Goal: Obtain resource: Download file/media

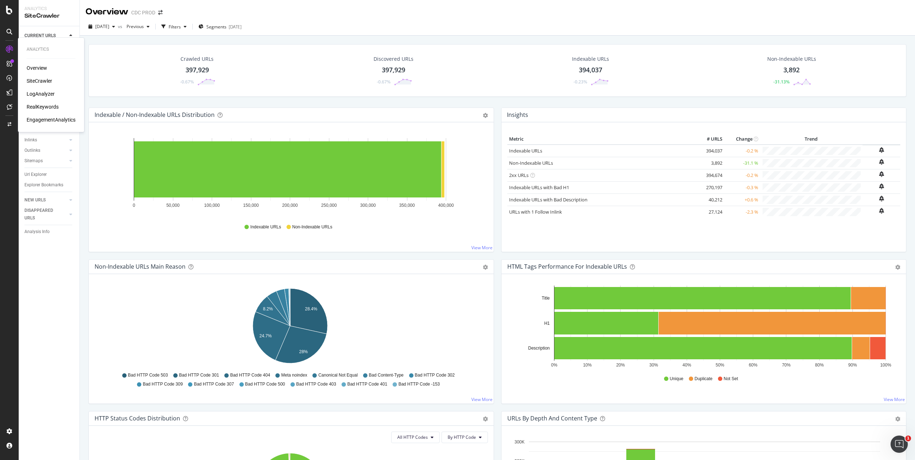
click at [42, 81] on div "SiteCrawler" at bounding box center [40, 80] width 26 height 7
click at [144, 28] on span "Previous" at bounding box center [134, 26] width 20 height 6
click at [203, 10] on div "Overview CDC PROD" at bounding box center [497, 9] width 835 height 18
click at [181, 27] on div "Filters" at bounding box center [175, 27] width 12 height 6
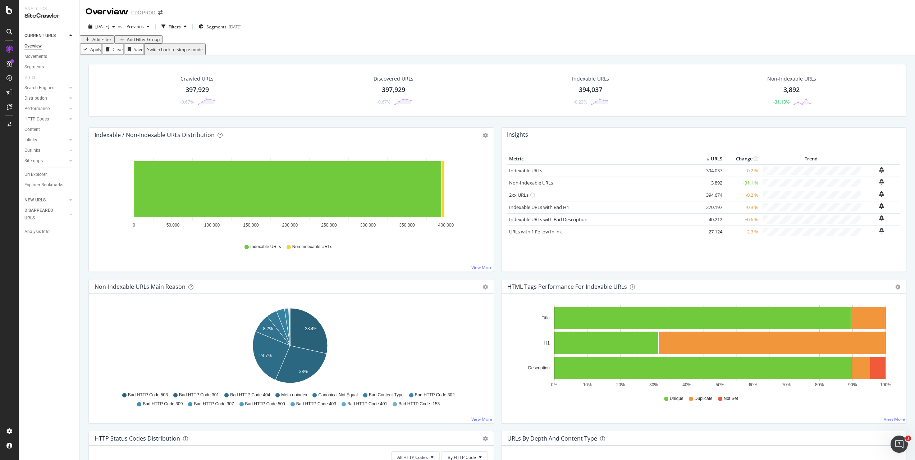
click at [106, 42] on div "Add Filter" at bounding box center [101, 39] width 19 height 6
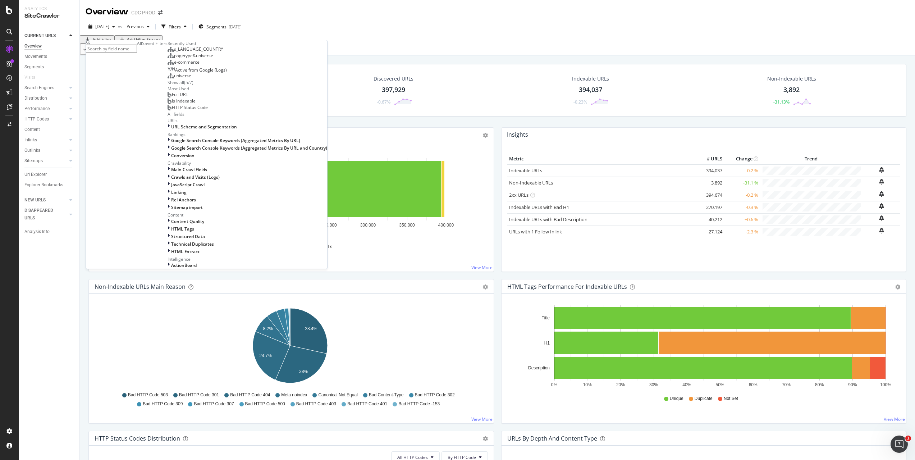
click at [174, 52] on span "s_LANGUAGE_COUNTRY" at bounding box center [198, 49] width 49 height 6
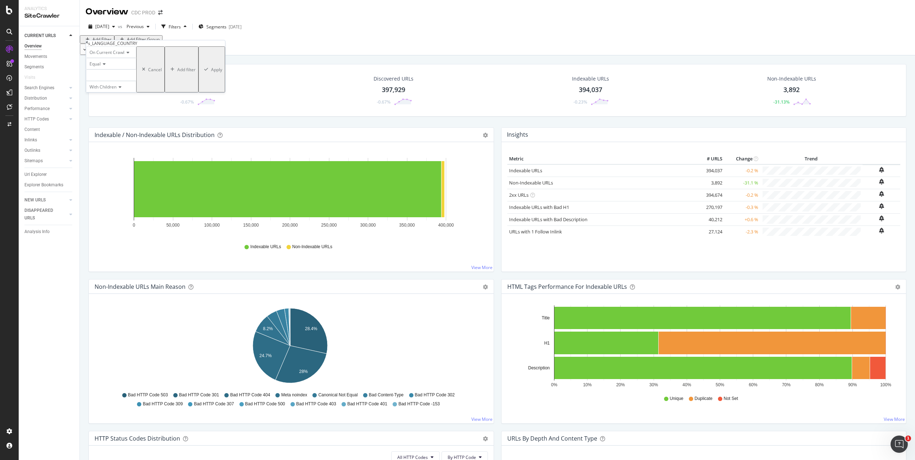
click at [108, 81] on div at bounding box center [111, 75] width 50 height 12
click at [120, 63] on span "7,205 URLS" at bounding box center [114, 60] width 24 height 6
click at [211, 73] on div "Apply" at bounding box center [216, 70] width 11 height 6
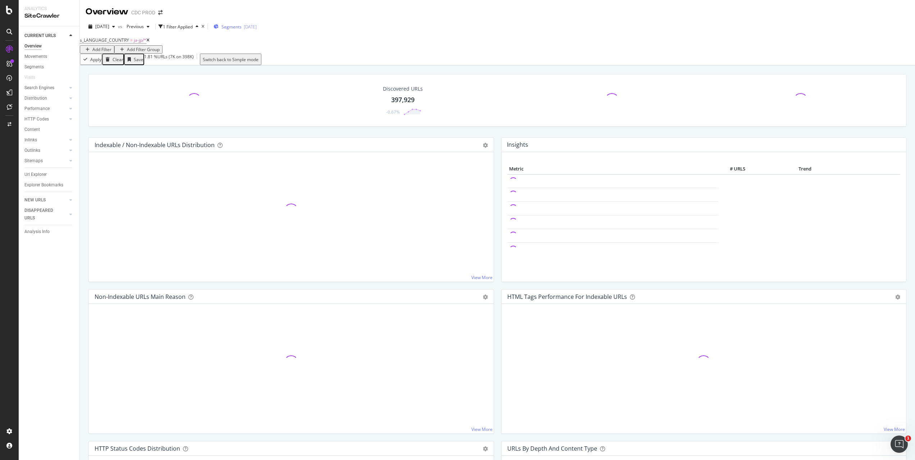
click at [242, 26] on span "Segments" at bounding box center [231, 27] width 20 height 6
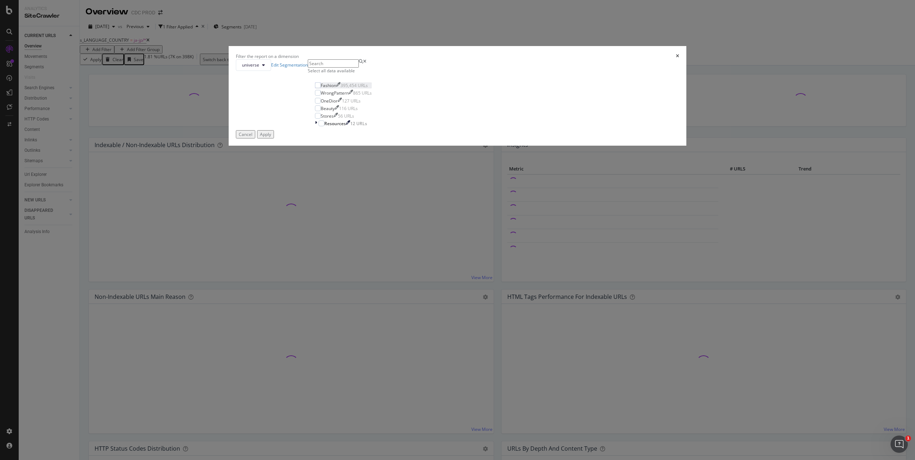
click at [336, 88] on div "Fashion" at bounding box center [328, 85] width 15 height 6
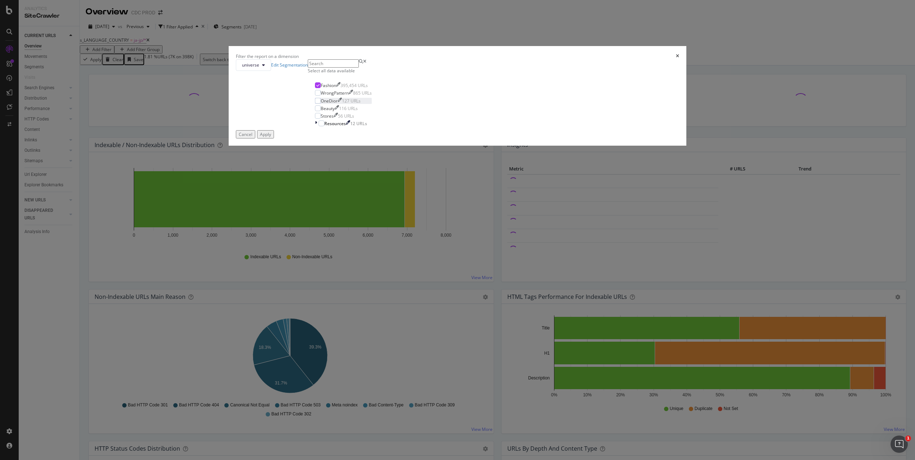
click at [338, 104] on div "OneDior" at bounding box center [329, 101] width 17 height 6
click at [334, 119] on div "Stores" at bounding box center [327, 116] width 13 height 6
click at [271, 137] on div "Apply" at bounding box center [265, 134] width 11 height 6
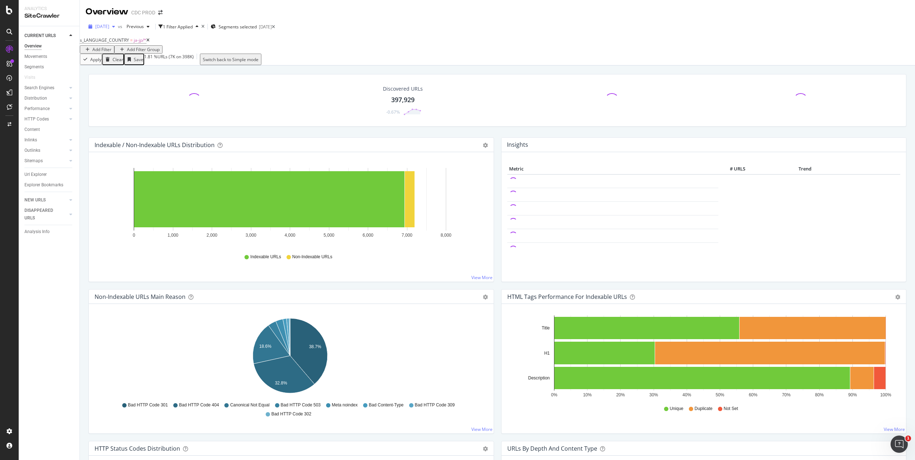
click at [109, 25] on span "[DATE]" at bounding box center [102, 26] width 14 height 6
click at [111, 46] on div "Add Filter" at bounding box center [101, 49] width 19 height 6
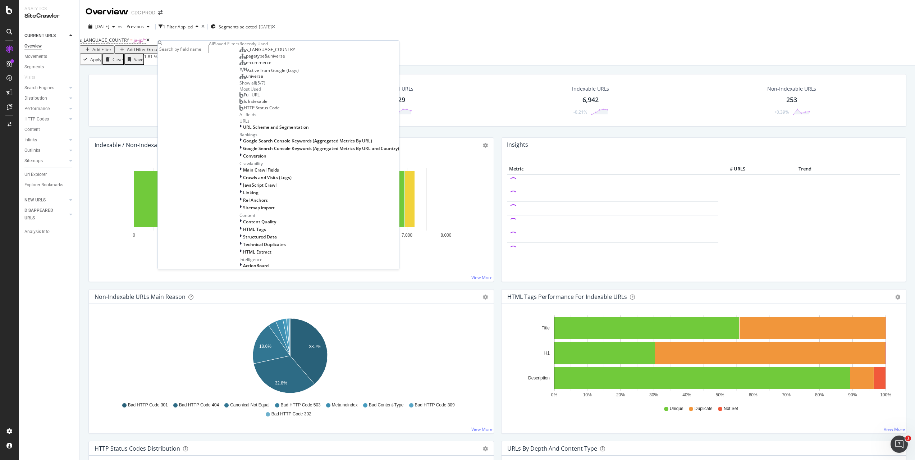
click at [336, 31] on div "[DATE] vs Previous 1 Filter Applied Segments selected [DATE]" at bounding box center [497, 28] width 835 height 14
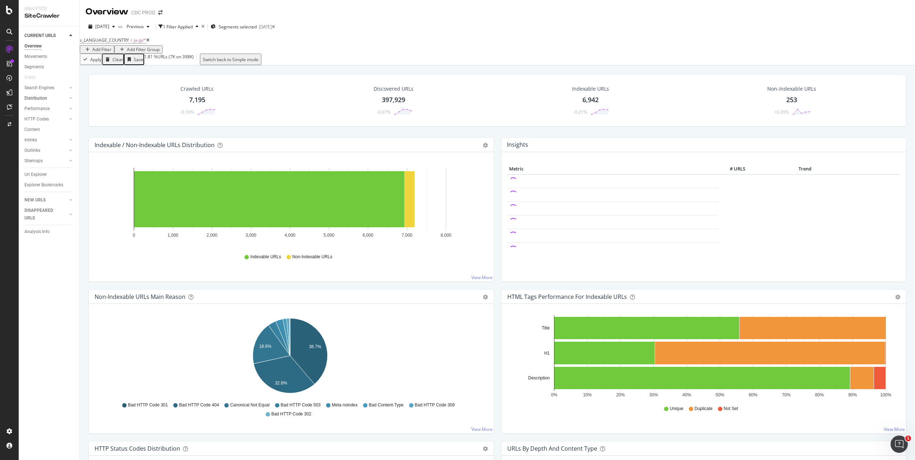
click at [48, 95] on link "Distribution" at bounding box center [45, 99] width 43 height 8
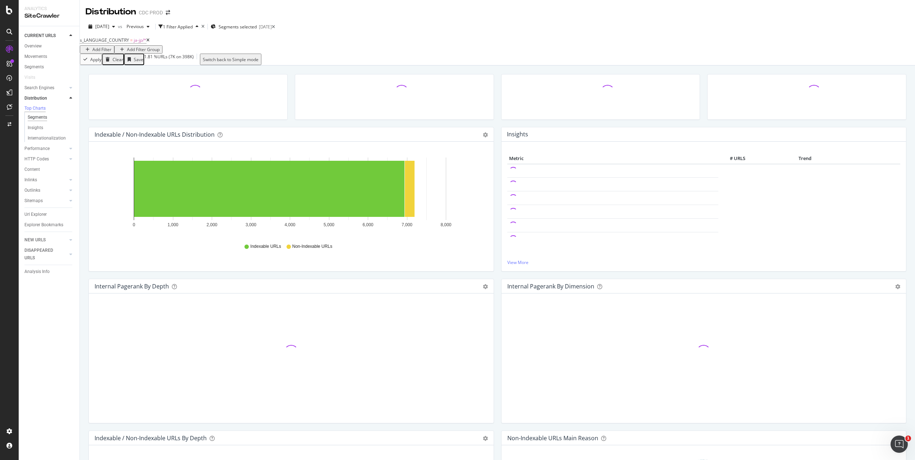
click at [46, 119] on div "Segments" at bounding box center [37, 118] width 19 height 8
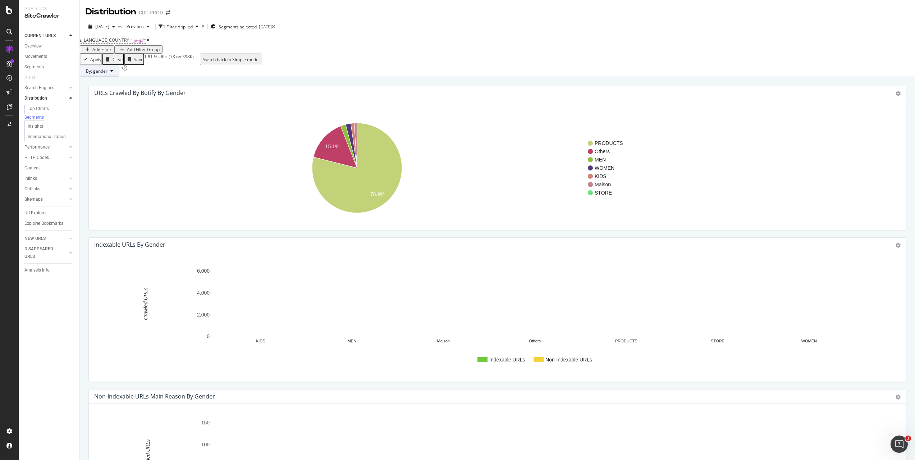
click at [107, 74] on span "By: gender" at bounding box center [97, 71] width 22 height 6
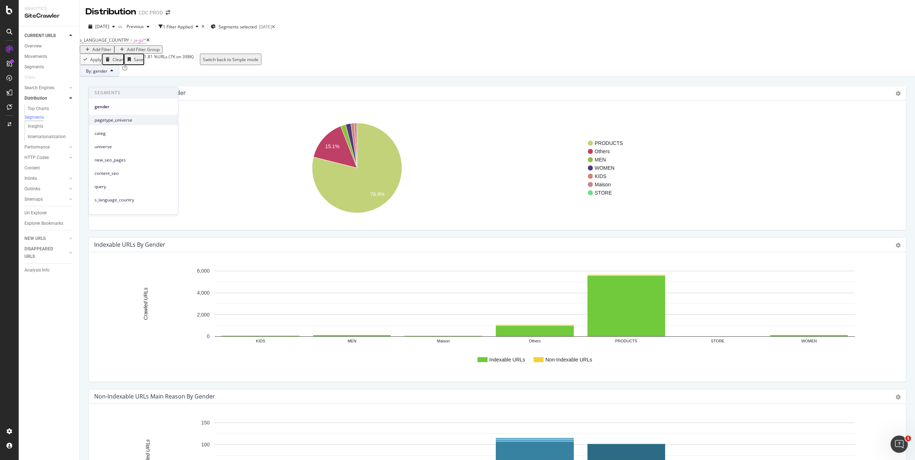
click at [120, 119] on span "pagetype_universe" at bounding box center [134, 120] width 78 height 6
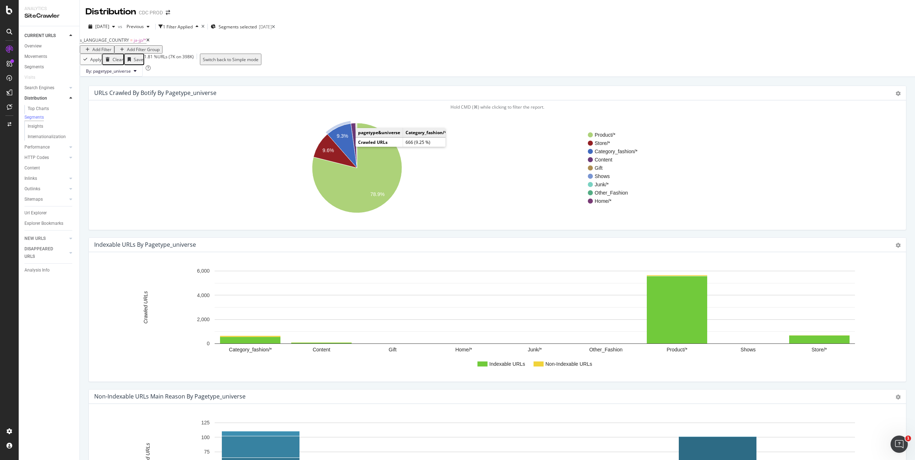
click at [342, 156] on icon "A chart." at bounding box center [342, 146] width 29 height 45
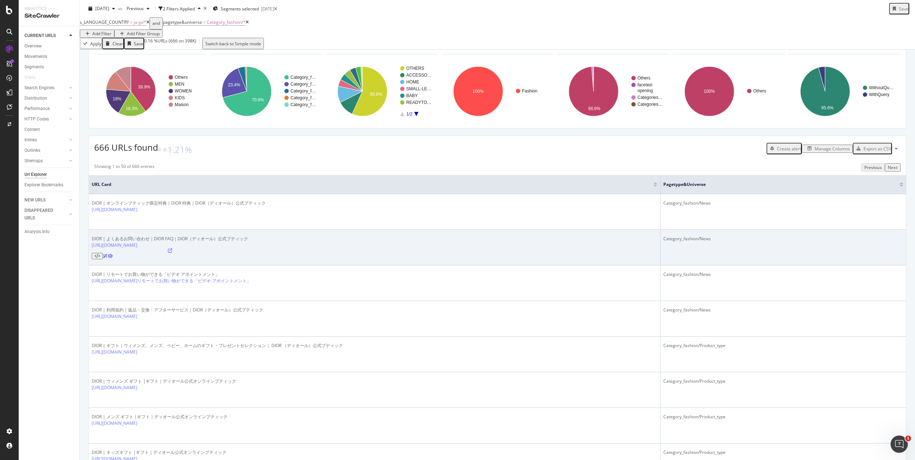
scroll to position [34, 0]
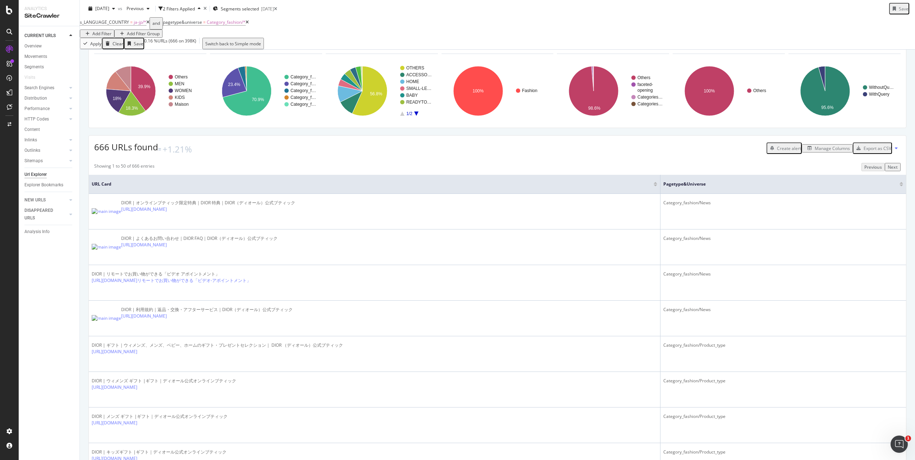
click at [824, 151] on div "Manage Columns" at bounding box center [827, 148] width 45 height 6
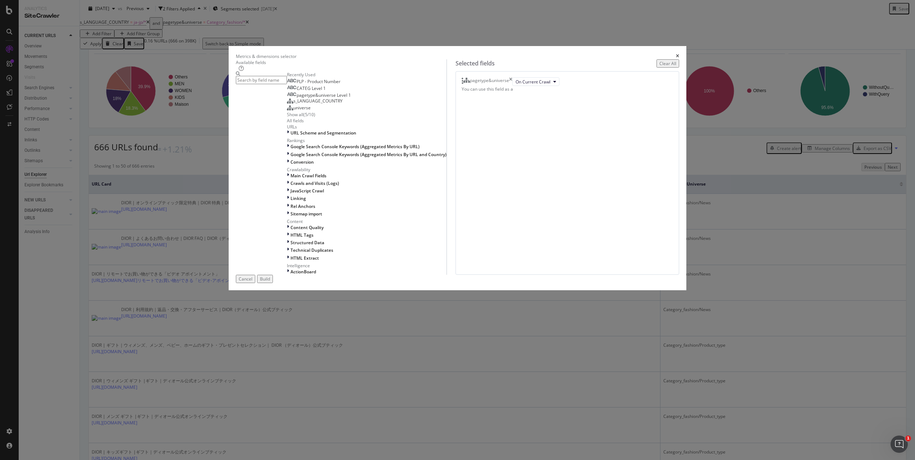
click at [340, 84] on div "PLP - Product Number" at bounding box center [314, 82] width 54 height 6
click at [289, 186] on icon "modal" at bounding box center [288, 183] width 2 height 6
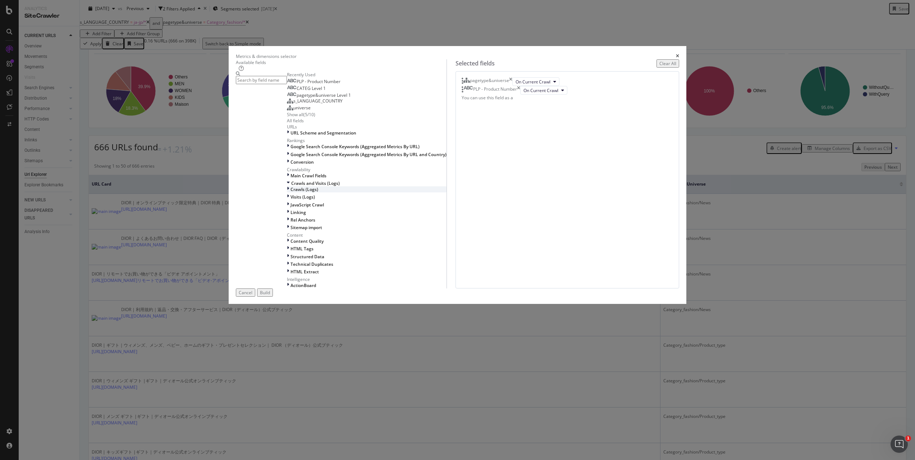
click at [289, 192] on icon "modal" at bounding box center [288, 189] width 2 height 6
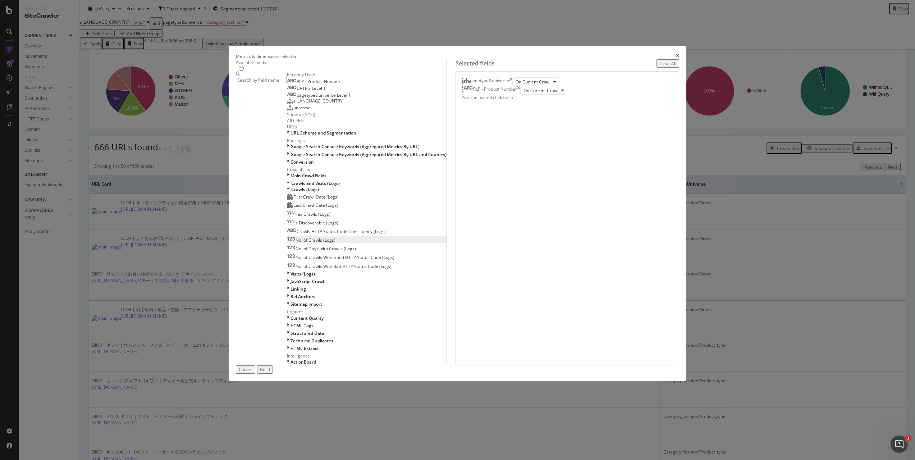
click at [335, 243] on div "No. of Crawls (Logs)" at bounding box center [311, 240] width 49 height 6
click at [289, 277] on icon "modal" at bounding box center [288, 274] width 2 height 6
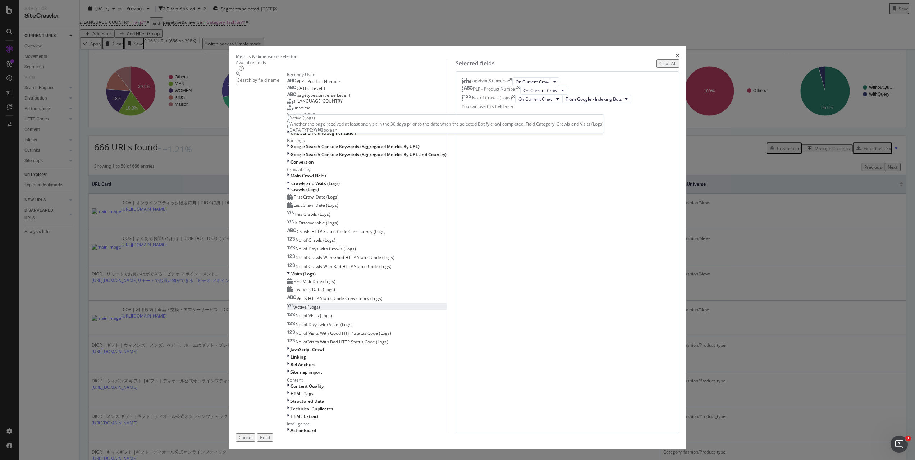
scroll to position [275, 0]
click at [332, 312] on div "No. of Visits (Logs)" at bounding box center [309, 315] width 45 height 6
click at [306, 354] on span "Linking" at bounding box center [297, 357] width 15 height 6
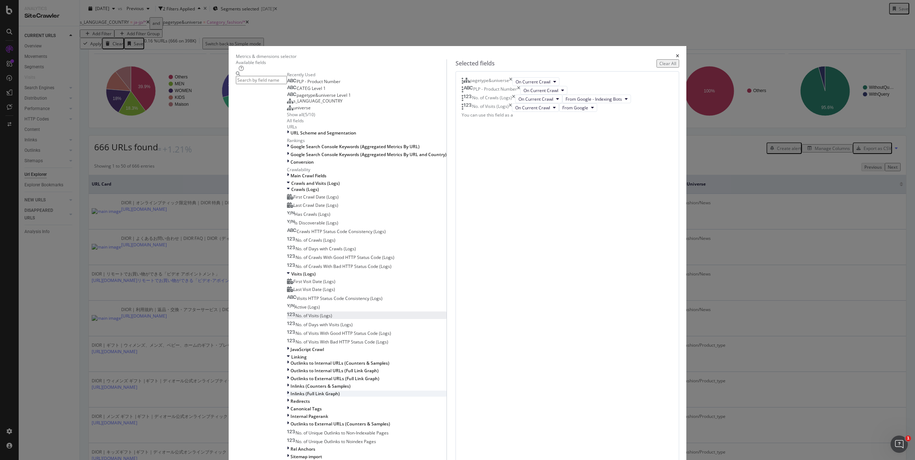
click at [331, 390] on span "Inlinks (Full Link Graph)" at bounding box center [314, 393] width 49 height 6
click at [289, 383] on icon "modal" at bounding box center [288, 386] width 2 height 6
click at [321, 392] on span "No. of Inlinks" at bounding box center [309, 395] width 26 height 6
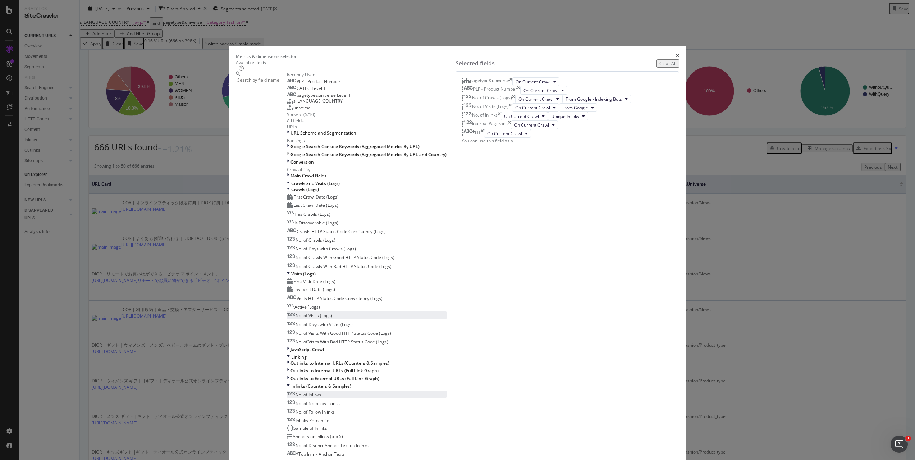
drag, startPoint x: 330, startPoint y: 307, endPoint x: 335, endPoint y: 307, distance: 4.7
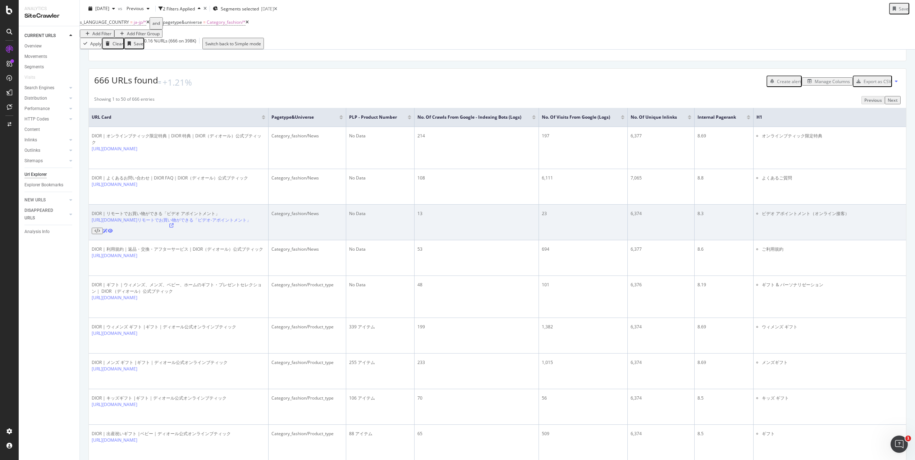
scroll to position [101, 0]
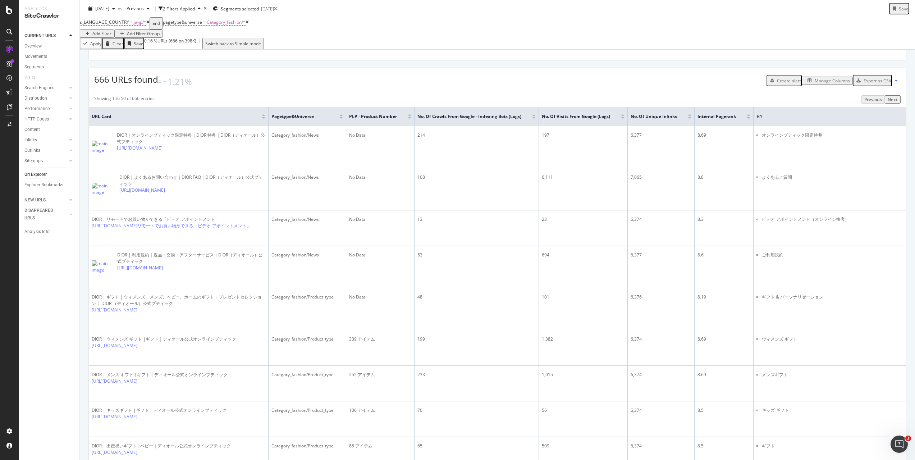
click at [880, 84] on div "Export as CSV" at bounding box center [878, 81] width 28 height 6
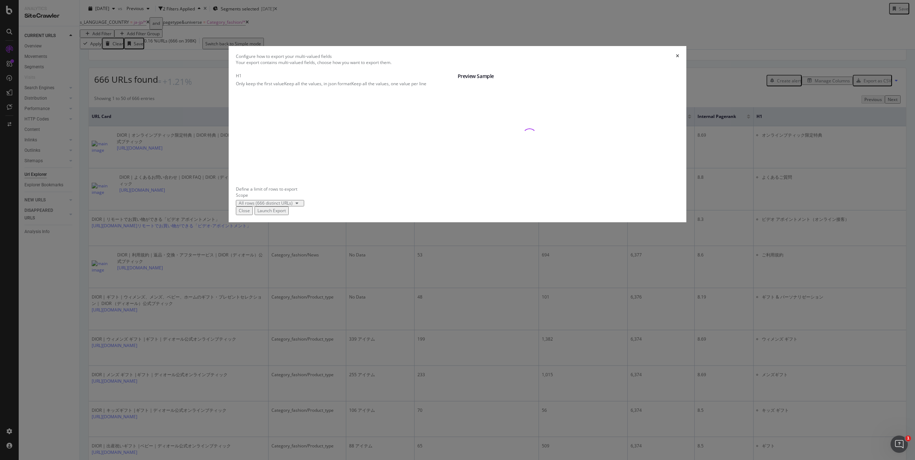
click at [286, 214] on div "Launch Export" at bounding box center [271, 210] width 28 height 6
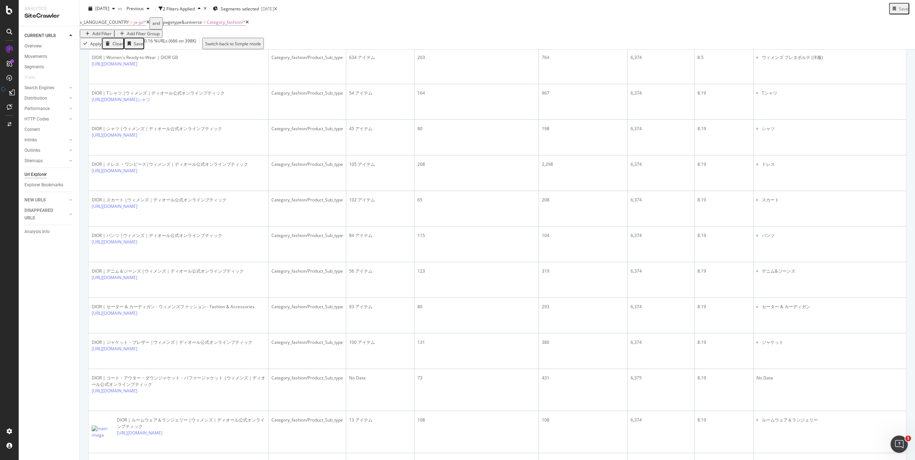
scroll to position [0, 0]
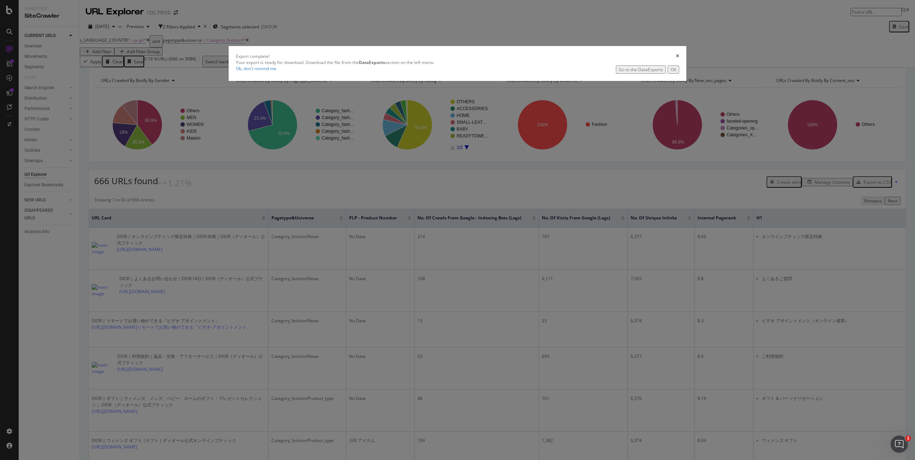
click at [619, 73] on div "Go to the DataExports" at bounding box center [641, 70] width 44 height 6
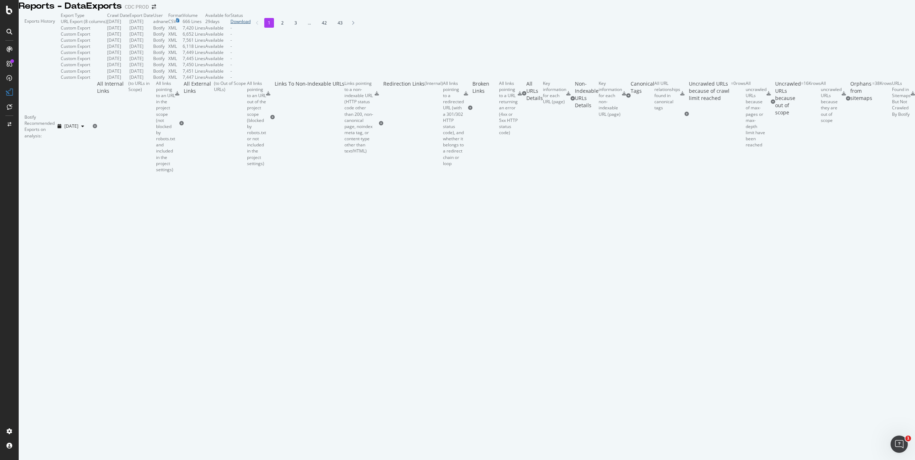
click at [251, 24] on div "Download" at bounding box center [240, 21] width 20 height 6
